Goal: Information Seeking & Learning: Learn about a topic

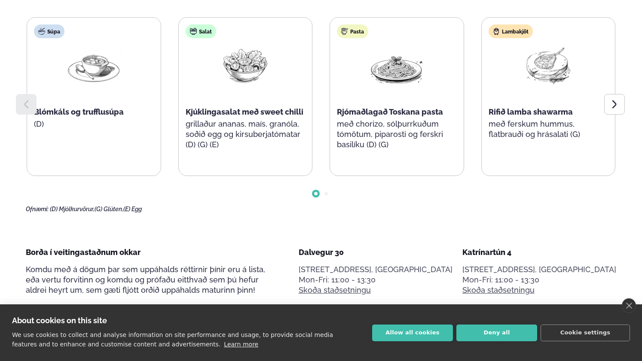
scroll to position [496, 0]
click at [414, 342] on div "About cookies on this site We use cookies to collect and analyse information on…" at bounding box center [321, 333] width 642 height 57
click at [405, 337] on button "Allow all cookies" at bounding box center [412, 333] width 81 height 17
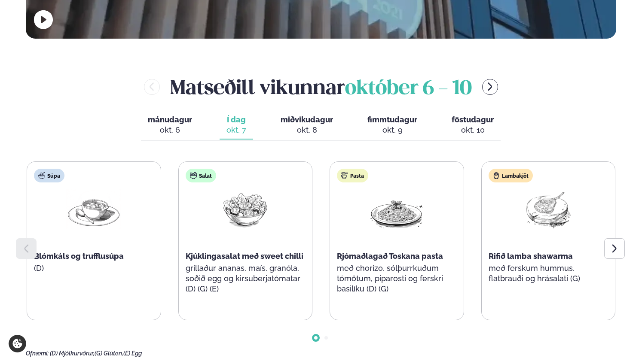
scroll to position [343, 0]
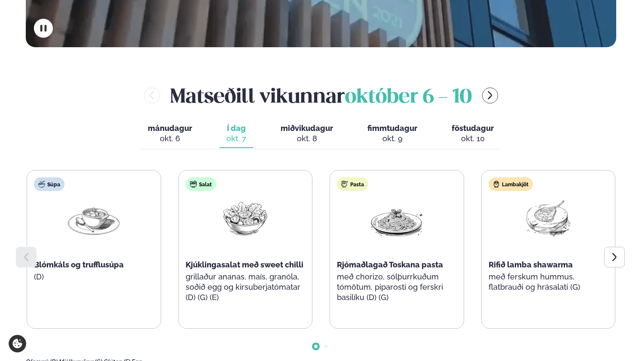
click at [175, 124] on span "mánudagur" at bounding box center [170, 128] width 44 height 9
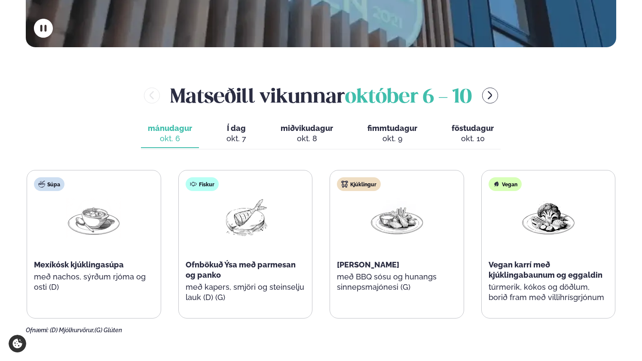
click at [231, 134] on div "okt. 7" at bounding box center [236, 139] width 20 height 10
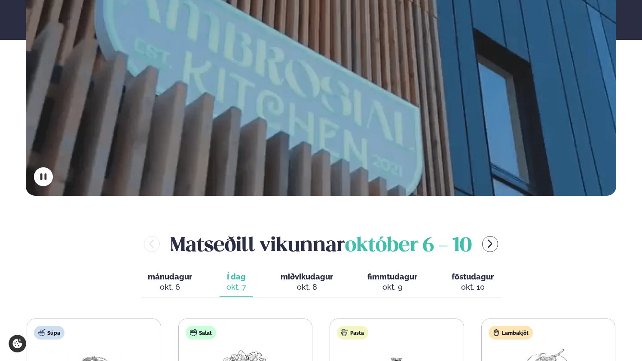
scroll to position [0, 0]
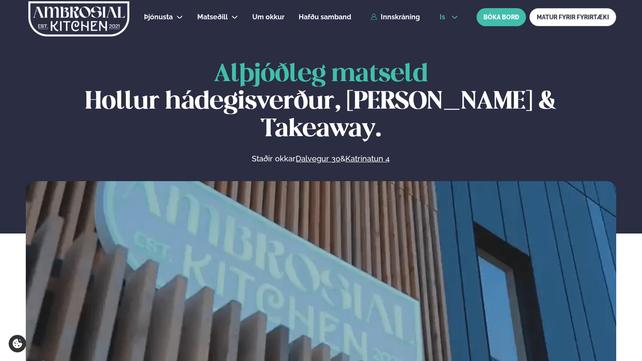
click at [451, 16] on icon at bounding box center [454, 17] width 7 height 7
click at [445, 33] on link "en" at bounding box center [449, 32] width 32 height 17
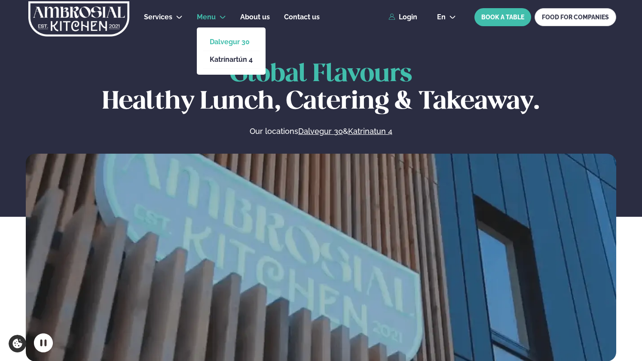
click at [226, 44] on link "Dalvegur 30" at bounding box center [231, 42] width 43 height 7
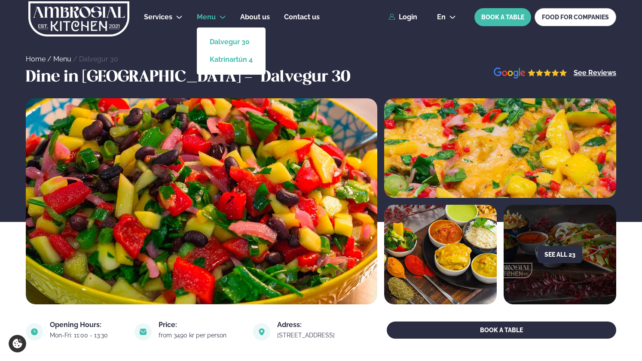
click at [221, 62] on link "Katrínartún 4" at bounding box center [231, 59] width 43 height 7
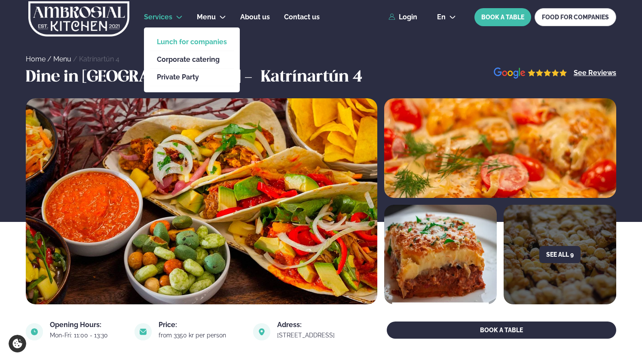
click at [181, 45] on link "Lunch for companies" at bounding box center [192, 42] width 70 height 7
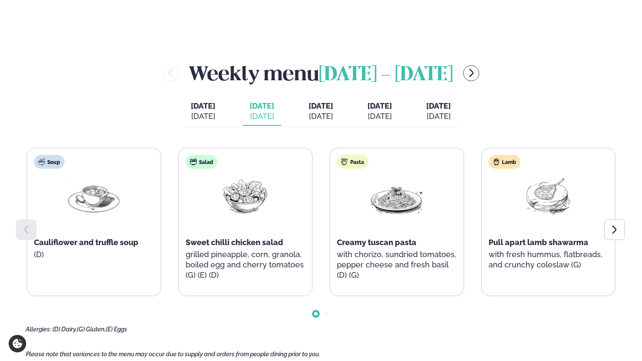
scroll to position [914, 0]
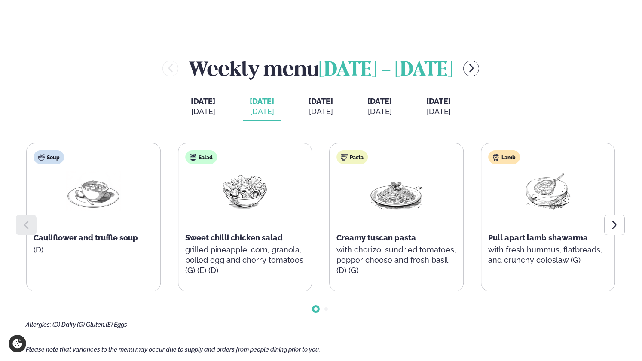
click at [343, 258] on p "with chorizo, sundried tomatoes, pepper cheese and fresh basil (D) (G)" at bounding box center [397, 260] width 120 height 31
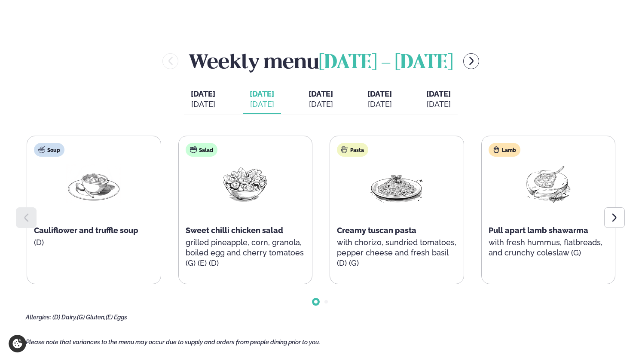
scroll to position [902, 0]
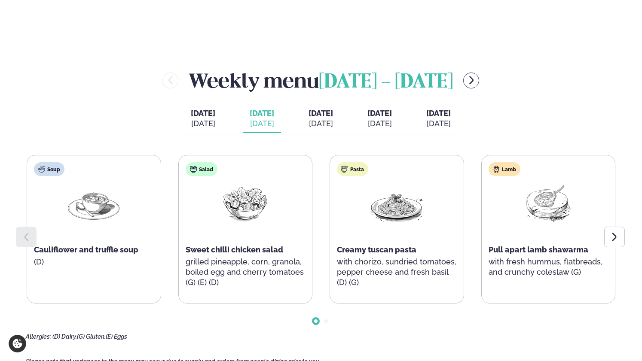
click at [315, 124] on div "[DATE]" at bounding box center [321, 124] width 24 height 10
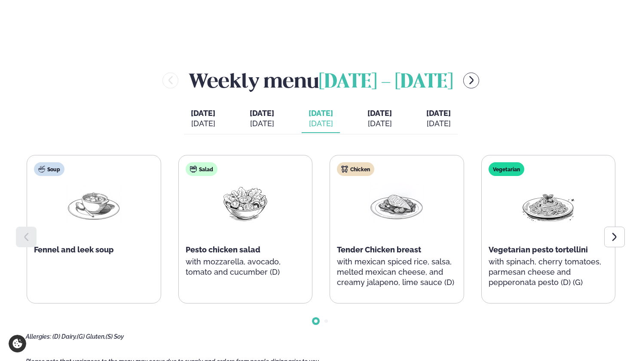
click at [392, 120] on div "[DATE]" at bounding box center [379, 124] width 24 height 10
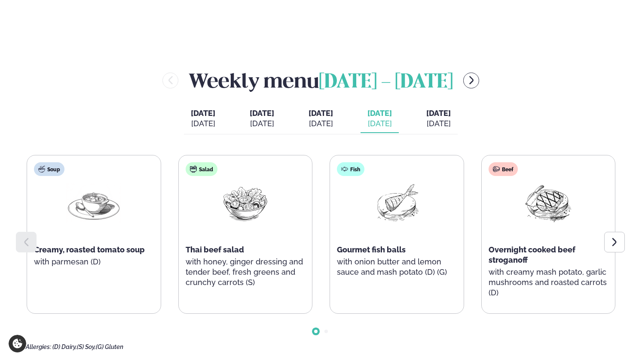
click at [312, 121] on div "[DATE]" at bounding box center [321, 124] width 24 height 10
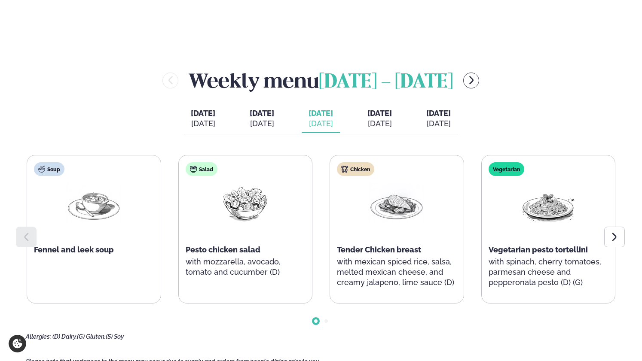
click at [254, 117] on span "[DATE]" at bounding box center [262, 113] width 24 height 10
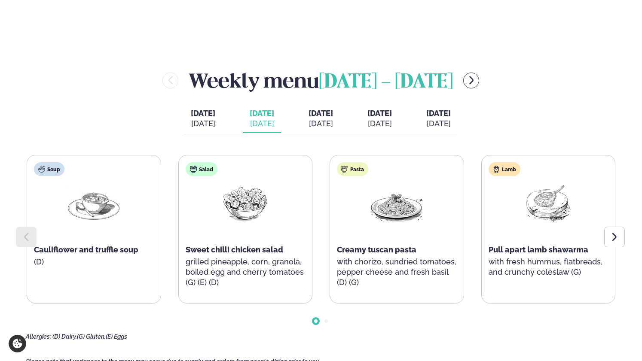
click at [327, 122] on div "[DATE]" at bounding box center [321, 124] width 24 height 10
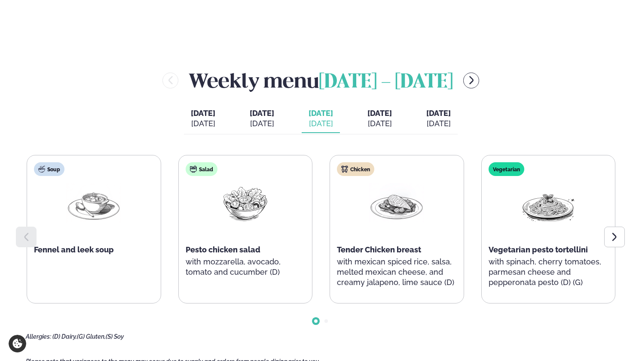
click at [392, 125] on div "[DATE]" at bounding box center [379, 124] width 24 height 10
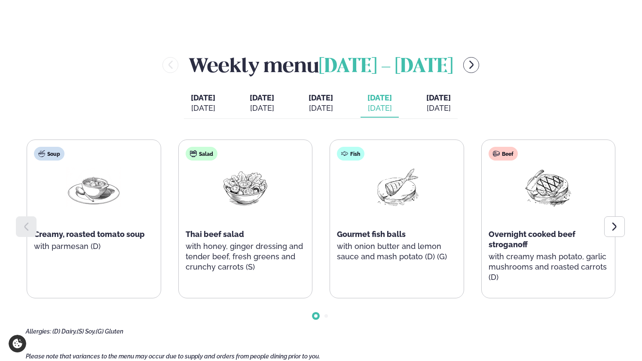
scroll to position [900, 0]
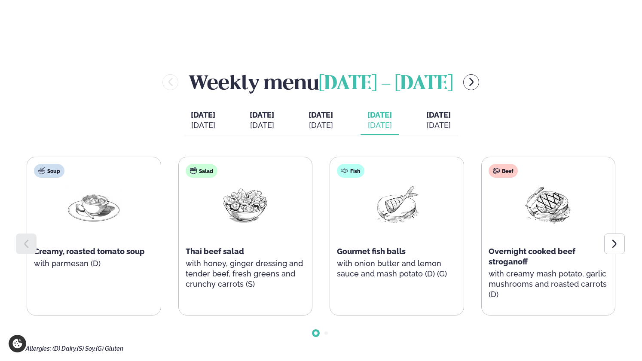
click at [451, 115] on span "[DATE]" at bounding box center [438, 114] width 24 height 9
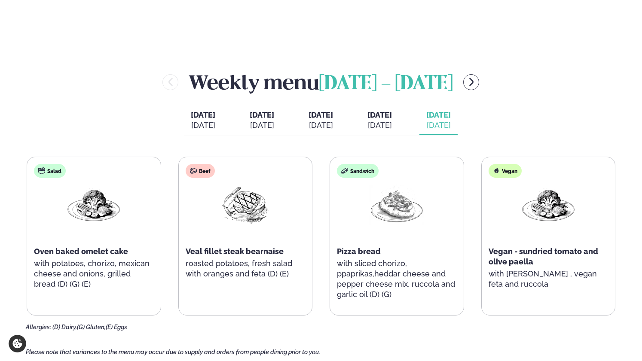
click at [392, 112] on span "[DATE]" at bounding box center [379, 114] width 24 height 9
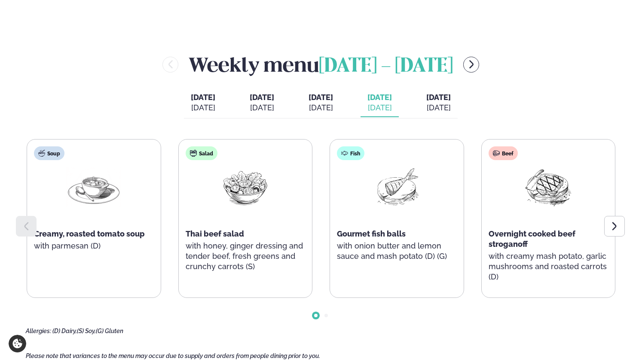
scroll to position [918, 0]
click at [451, 109] on div "[DATE]" at bounding box center [438, 107] width 24 height 10
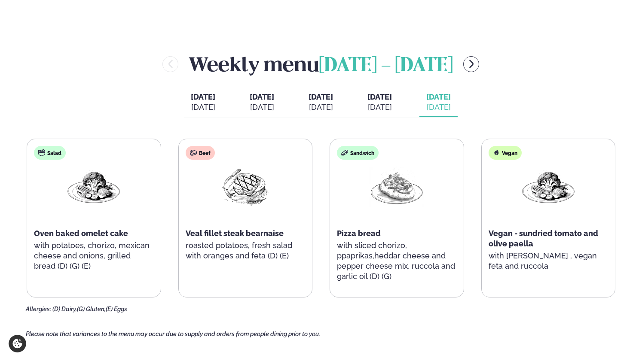
click at [191, 102] on div "[DATE]" at bounding box center [203, 107] width 24 height 10
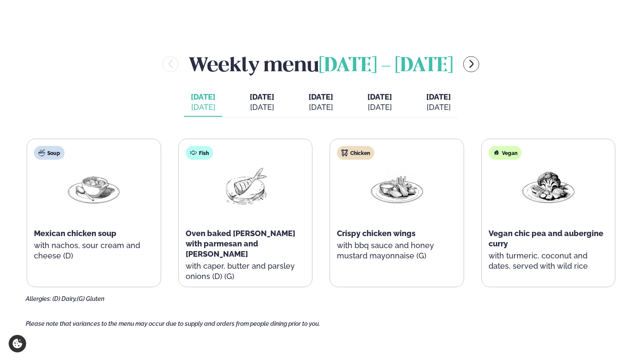
click at [191, 102] on div "[DATE]" at bounding box center [203, 107] width 24 height 10
click at [250, 107] on div "[DATE]" at bounding box center [262, 107] width 24 height 10
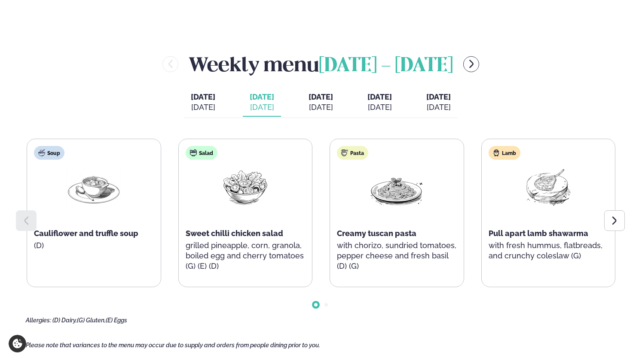
click at [313, 105] on div "[DATE]" at bounding box center [321, 107] width 24 height 10
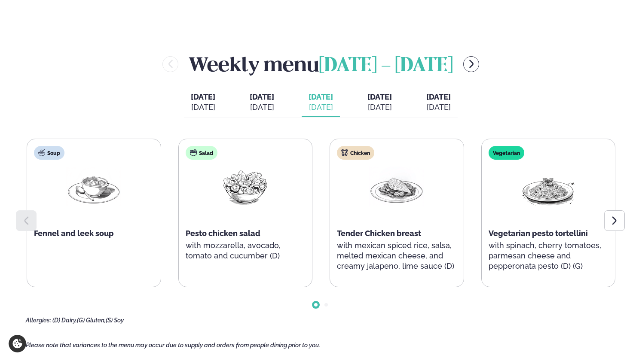
click at [389, 103] on div "[DATE]" at bounding box center [379, 107] width 24 height 10
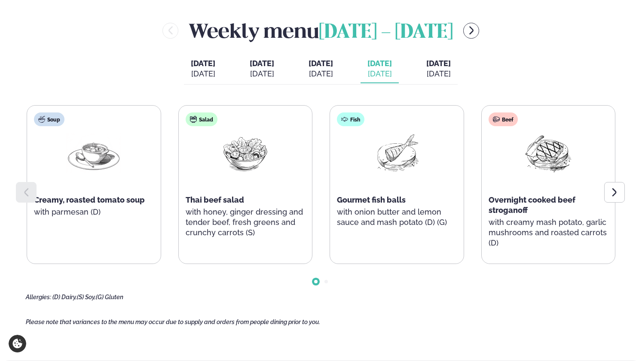
scroll to position [955, 0]
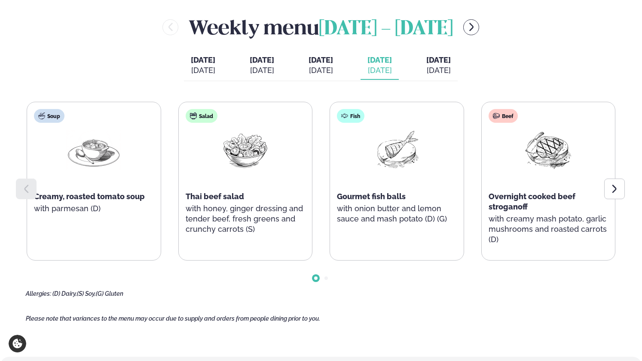
click at [451, 57] on span "[DATE]" at bounding box center [438, 59] width 24 height 9
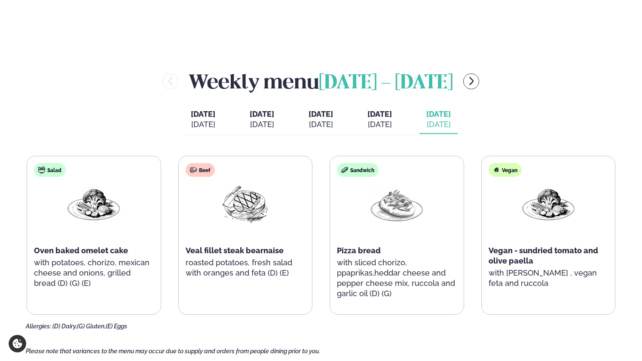
scroll to position [900, 0]
click at [392, 122] on div "[DATE]" at bounding box center [379, 125] width 24 height 10
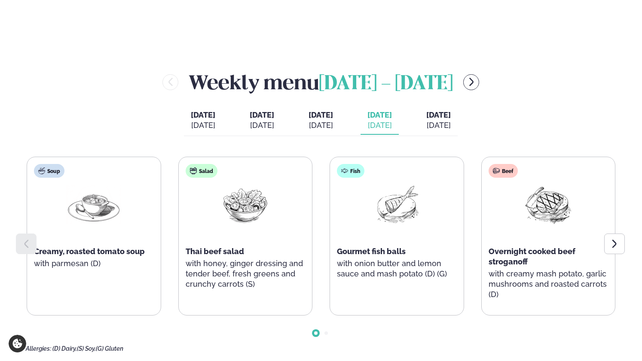
click at [448, 122] on div "[DATE]" at bounding box center [438, 125] width 24 height 10
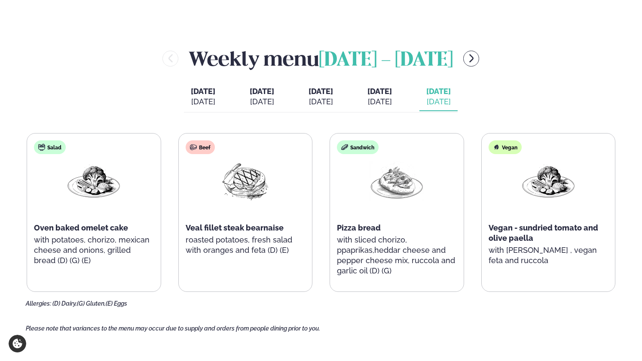
scroll to position [923, 0]
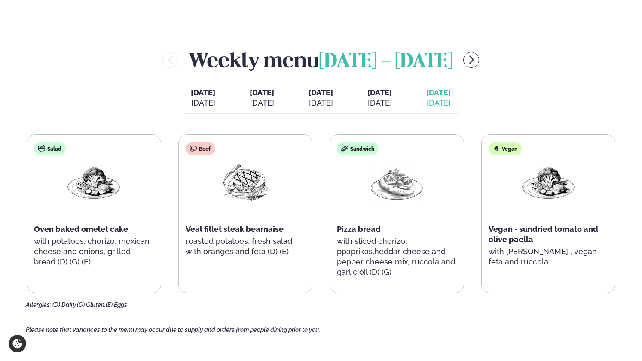
click at [500, 148] on div "Vegan" at bounding box center [505, 149] width 33 height 14
click at [418, 110] on div "[DATE] [DATE] [DATE] [PERSON_NAME]. [DATE] [DATE] [DATE] [DATE] [DATE] [DATE] […" at bounding box center [321, 99] width 274 height 30
click at [392, 106] on div "[DATE]" at bounding box center [379, 103] width 24 height 10
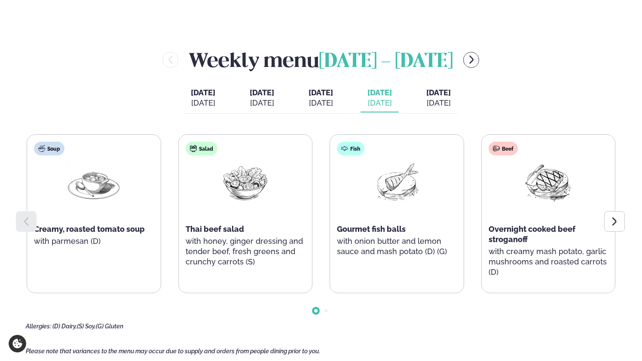
click at [322, 98] on div "[DATE]" at bounding box center [321, 103] width 24 height 10
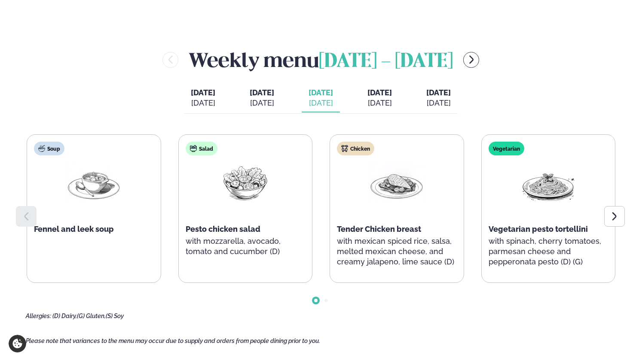
click at [196, 104] on div "[DATE]" at bounding box center [203, 103] width 24 height 10
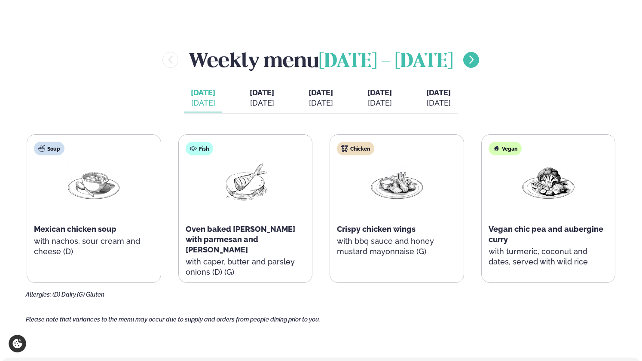
click at [469, 60] on icon "menu-btn-right" at bounding box center [471, 60] width 10 height 10
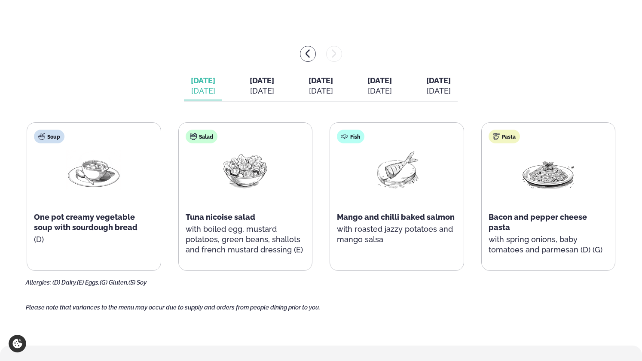
click at [451, 86] on div "[DATE]" at bounding box center [438, 91] width 24 height 10
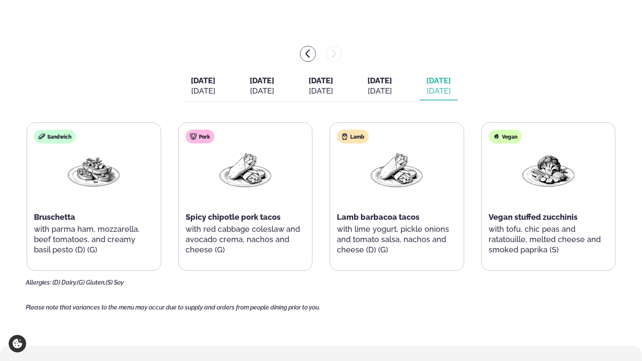
click at [187, 74] on button "[DATE] [DATE]" at bounding box center [203, 86] width 38 height 28
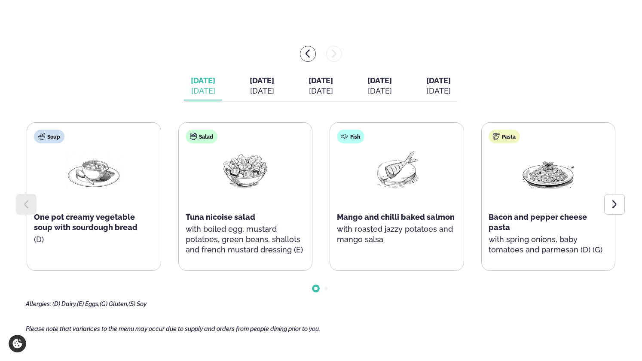
click at [250, 89] on div "[DATE]" at bounding box center [262, 91] width 24 height 10
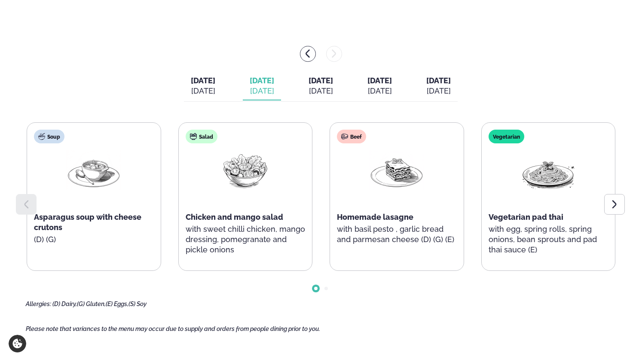
click at [320, 86] on div "[DATE]" at bounding box center [321, 91] width 24 height 10
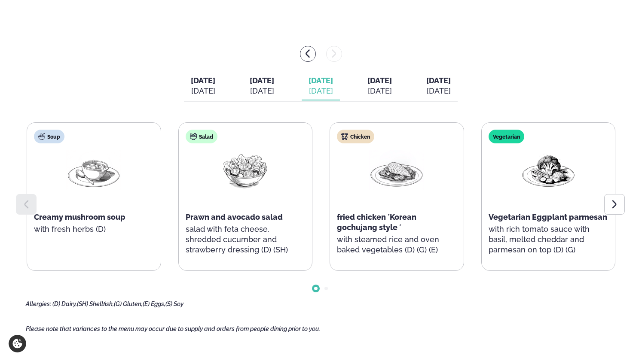
click at [392, 95] on div "[DATE]" at bounding box center [379, 91] width 24 height 10
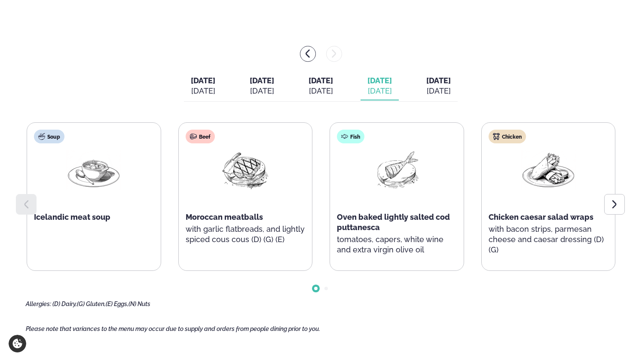
click at [434, 87] on div "[DATE] [DATE] [DATE] [DATE] [DATE] [DATE] [DATE] [DATE] [DATE] [DATE]" at bounding box center [321, 87] width 274 height 30
click at [451, 88] on div "[DATE]" at bounding box center [438, 91] width 24 height 10
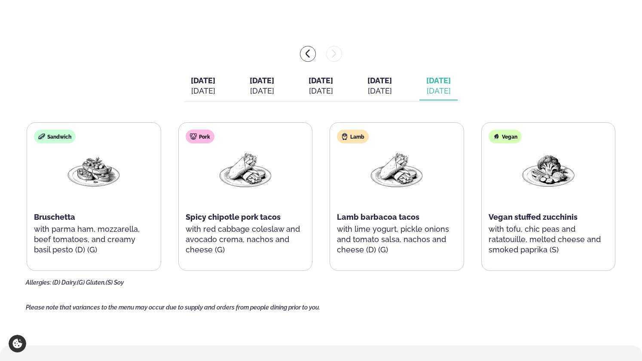
click at [196, 83] on span "[DATE]" at bounding box center [203, 80] width 24 height 9
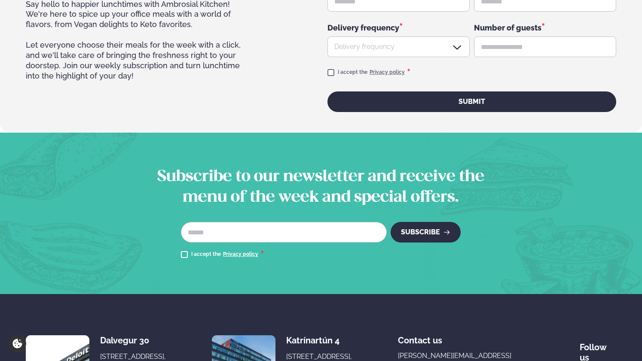
scroll to position [1445, 0]
